Goal: Task Accomplishment & Management: Use online tool/utility

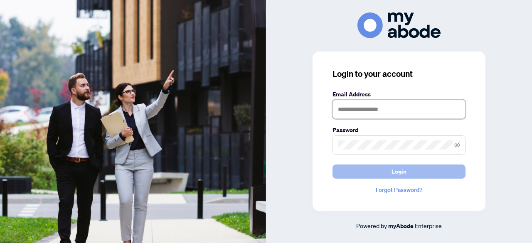
type input "**********"
click at [408, 174] on button "Login" at bounding box center [399, 172] width 133 height 14
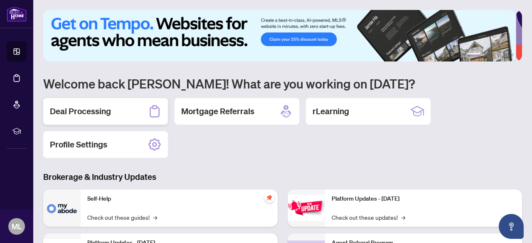
click at [100, 108] on h2 "Deal Processing" at bounding box center [80, 112] width 61 height 12
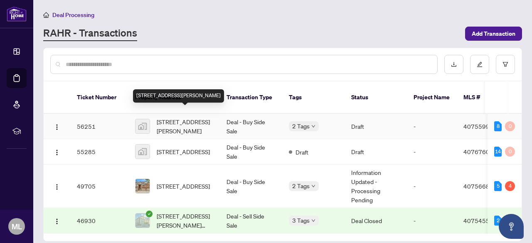
click at [173, 117] on span "[STREET_ADDRESS][PERSON_NAME]" at bounding box center [185, 126] width 57 height 18
